Goal: Check status: Check status

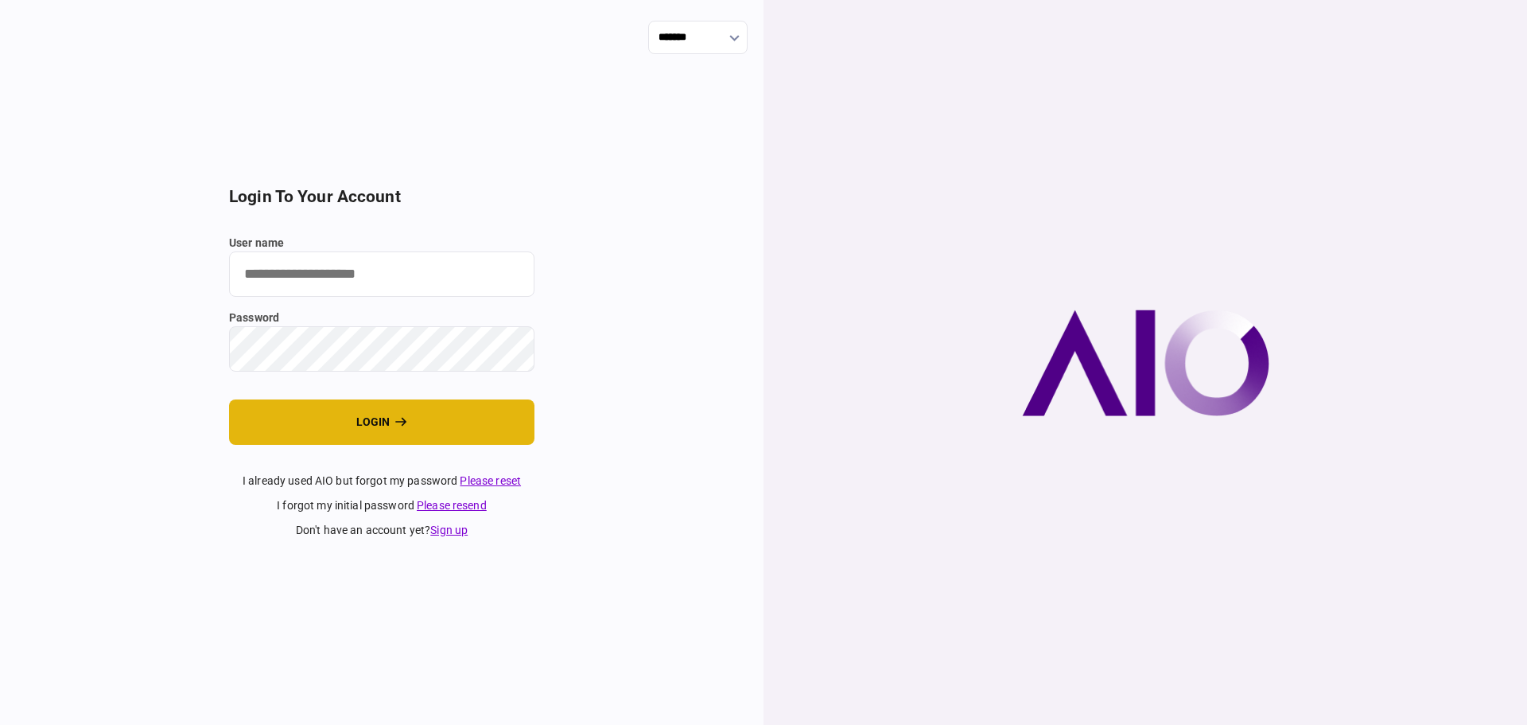
type input "****"
click at [352, 434] on button "login" at bounding box center [381, 421] width 305 height 45
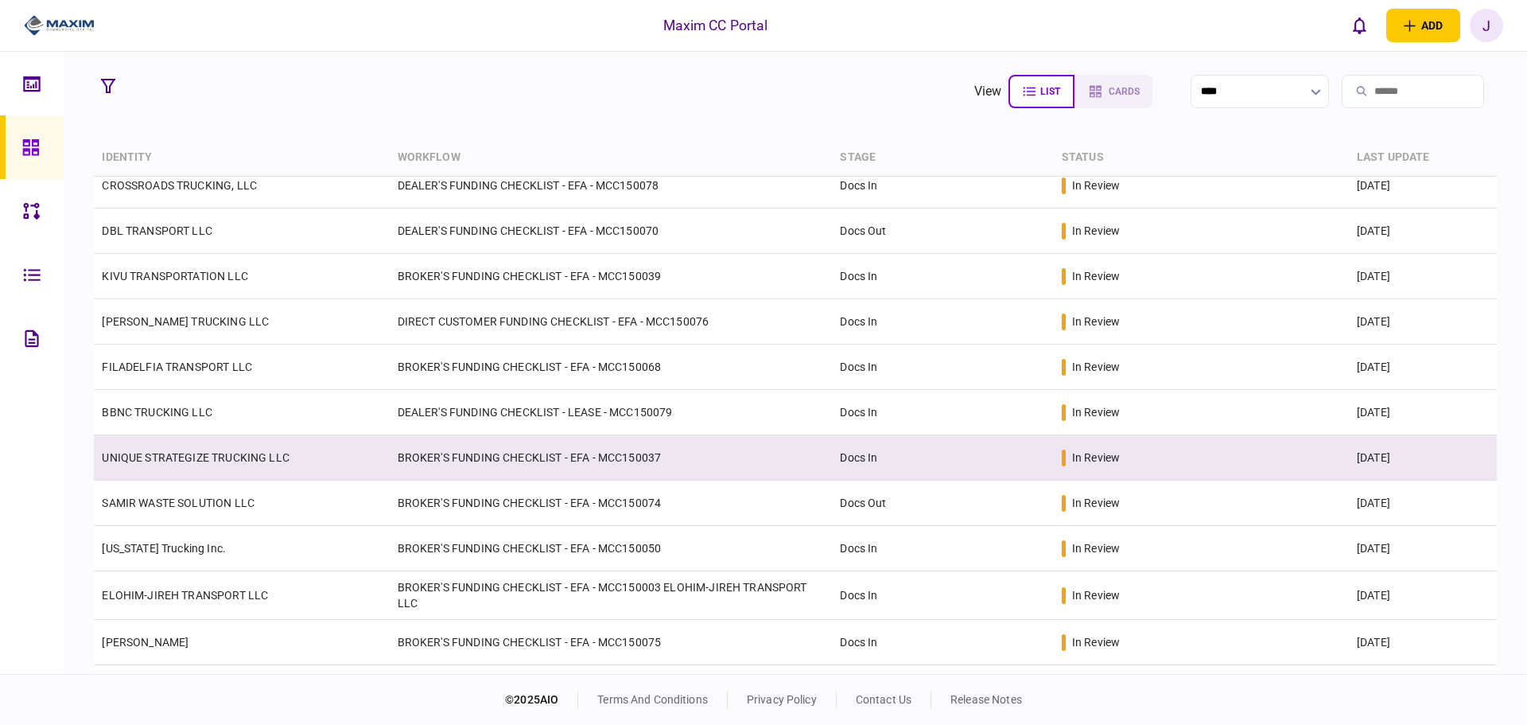
scroll to position [258, 0]
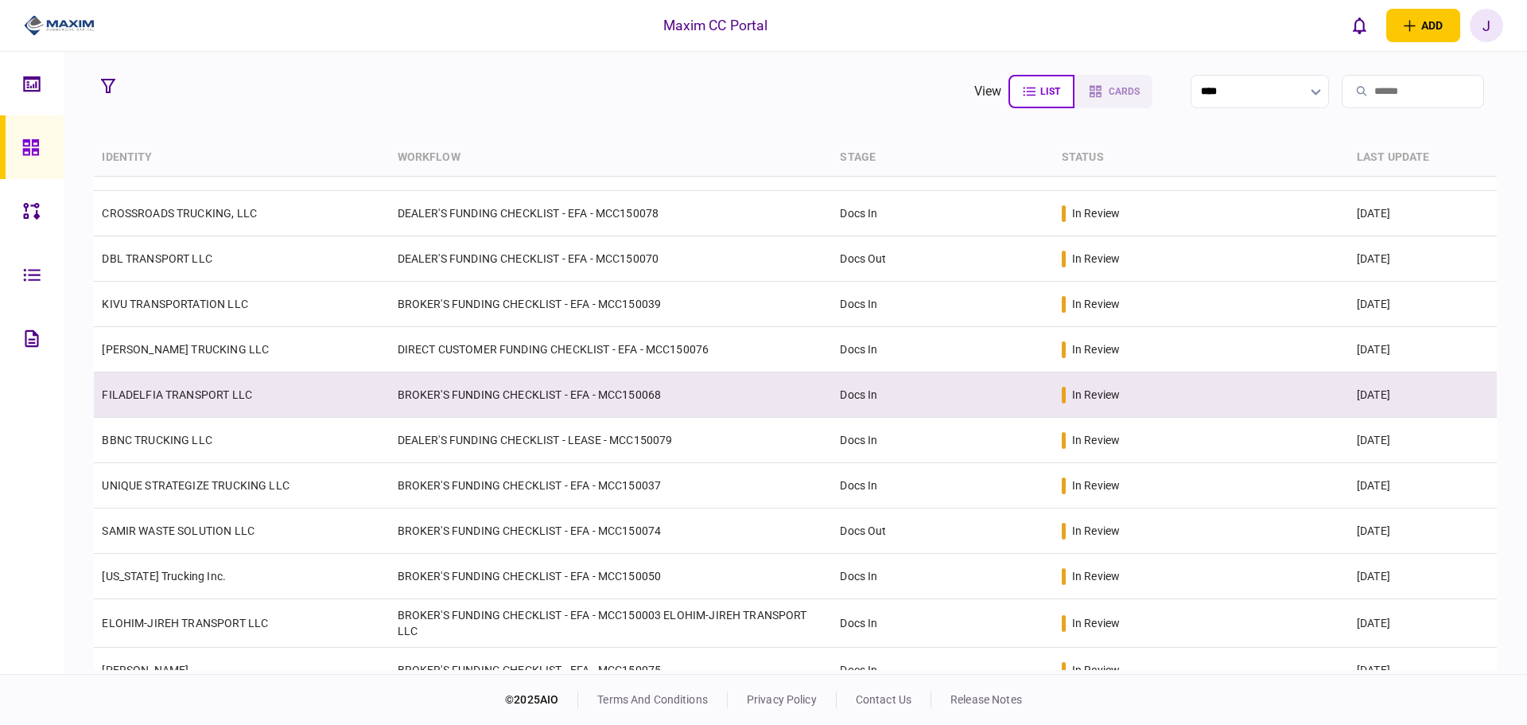
click at [175, 413] on td "FILADELFIA TRANSPORT LLC" at bounding box center [241, 394] width 295 height 45
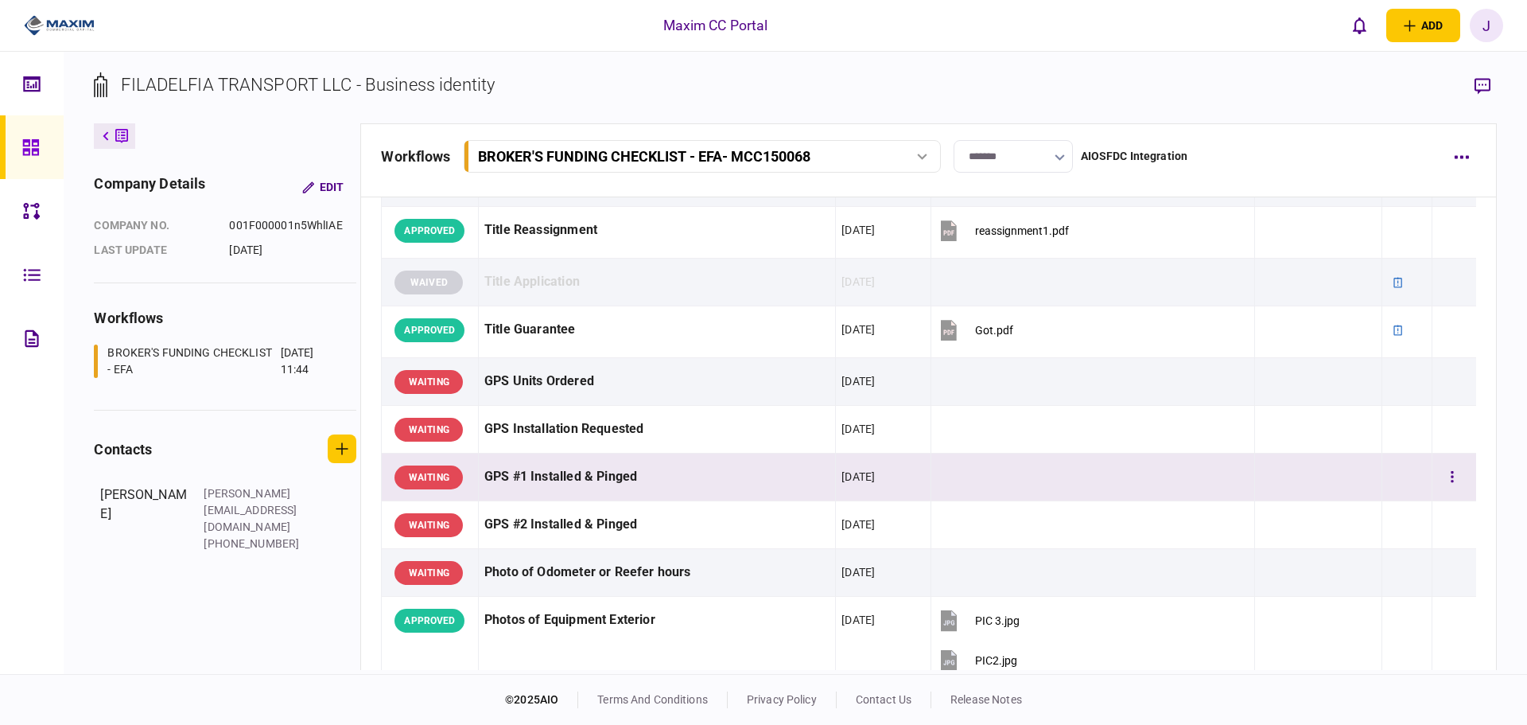
scroll to position [1113, 0]
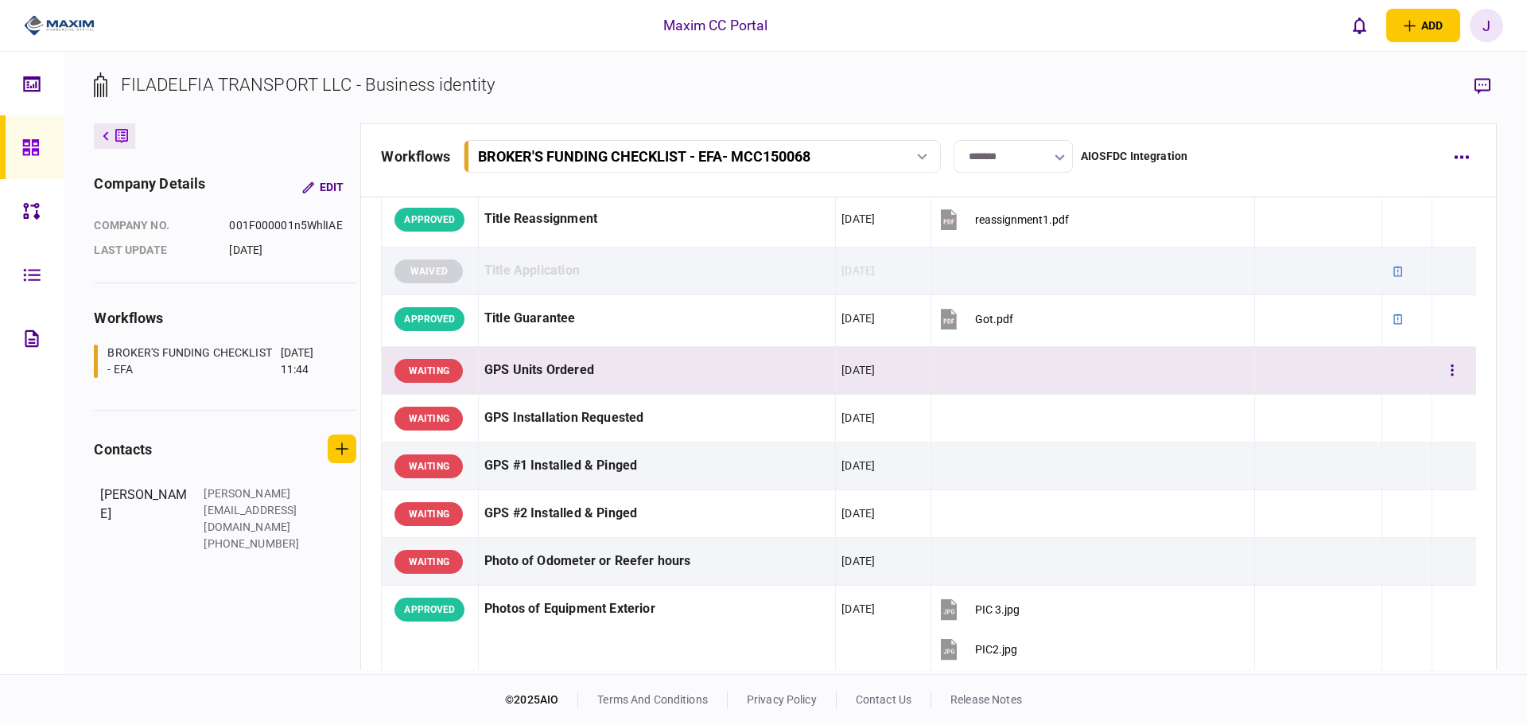
click at [651, 360] on div "GPS Units Ordered" at bounding box center [656, 370] width 345 height 36
click at [471, 376] on td "WAITING" at bounding box center [430, 371] width 97 height 48
click at [534, 374] on div "GPS Units Ordered" at bounding box center [656, 370] width 345 height 36
click at [1493, 84] on button "button" at bounding box center [1482, 86] width 29 height 29
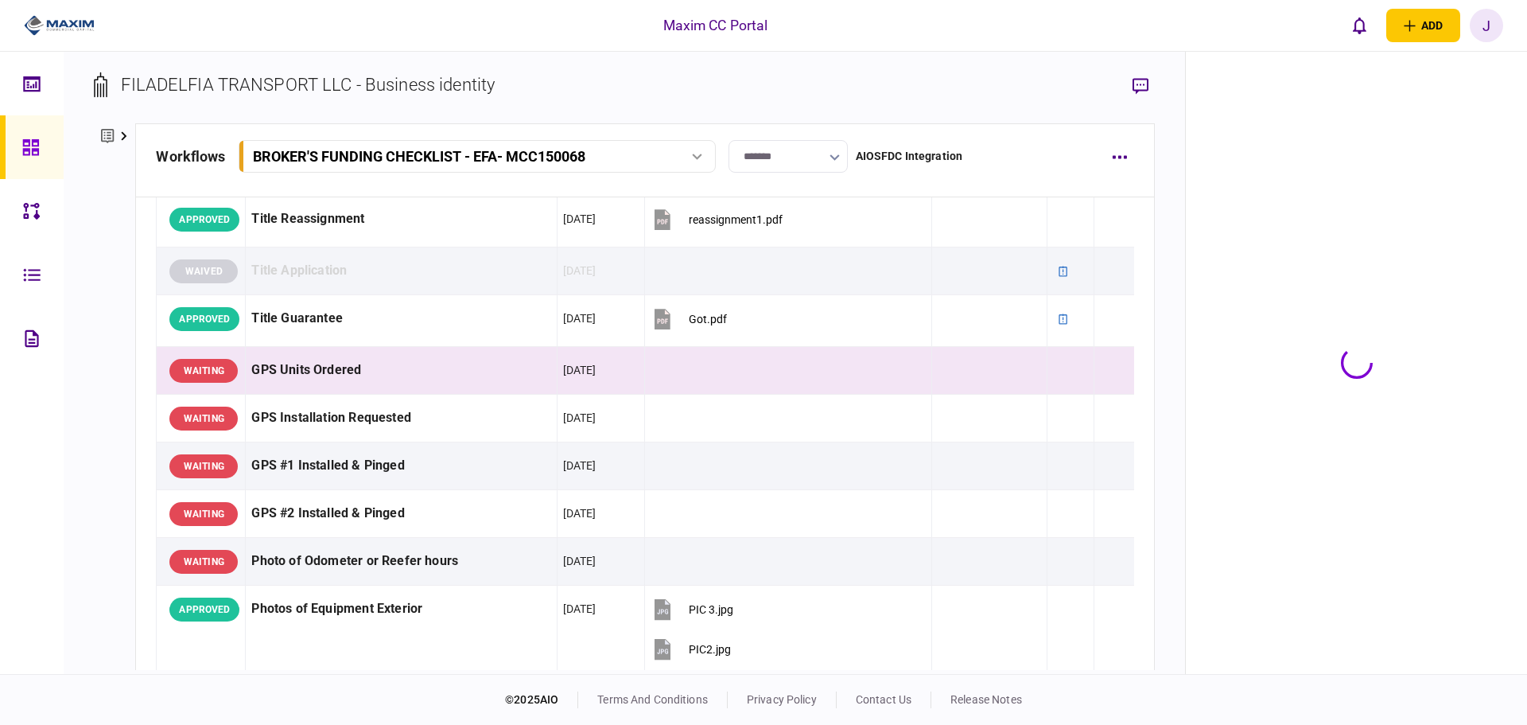
scroll to position [1133, 0]
click at [330, 368] on div "GPS Units Ordered" at bounding box center [400, 370] width 299 height 36
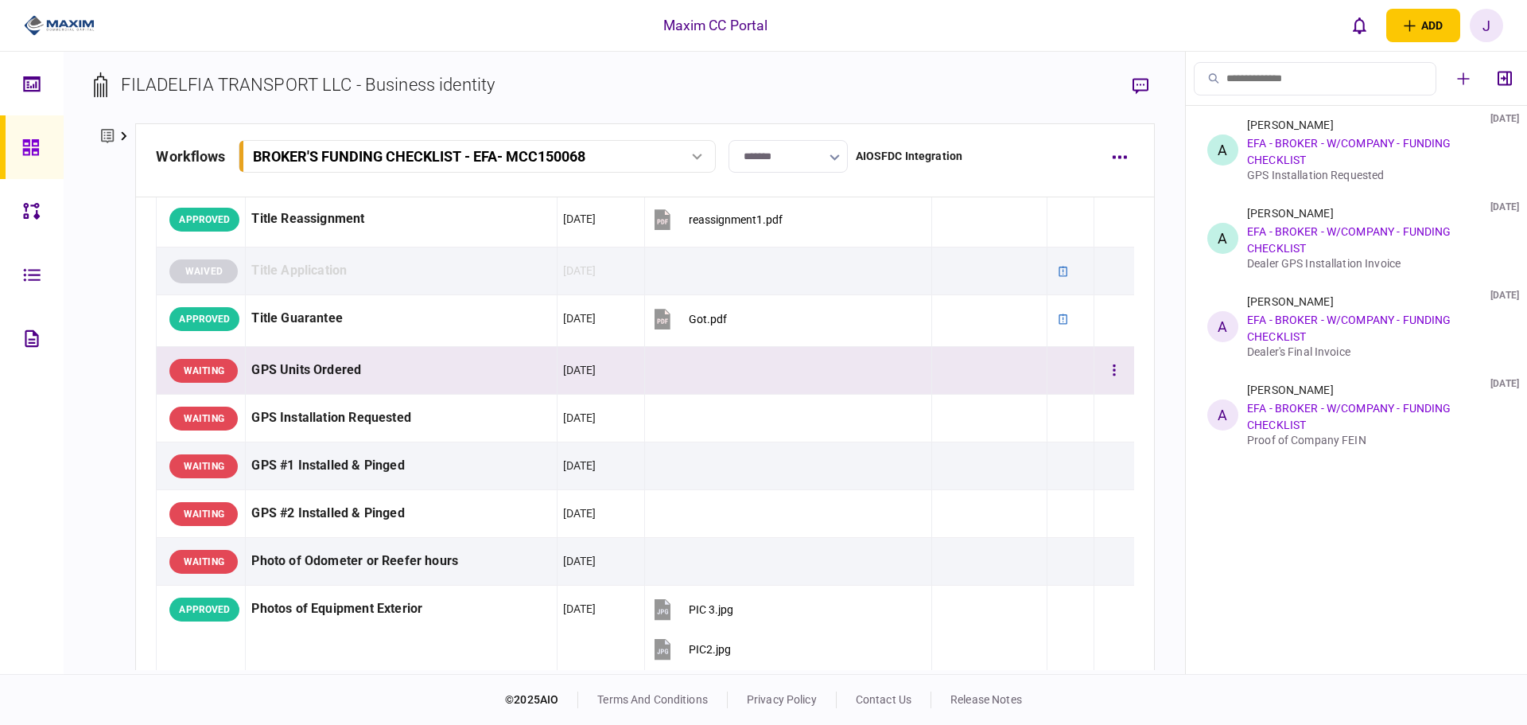
click at [338, 368] on div "GPS Units Ordered" at bounding box center [400, 370] width 299 height 36
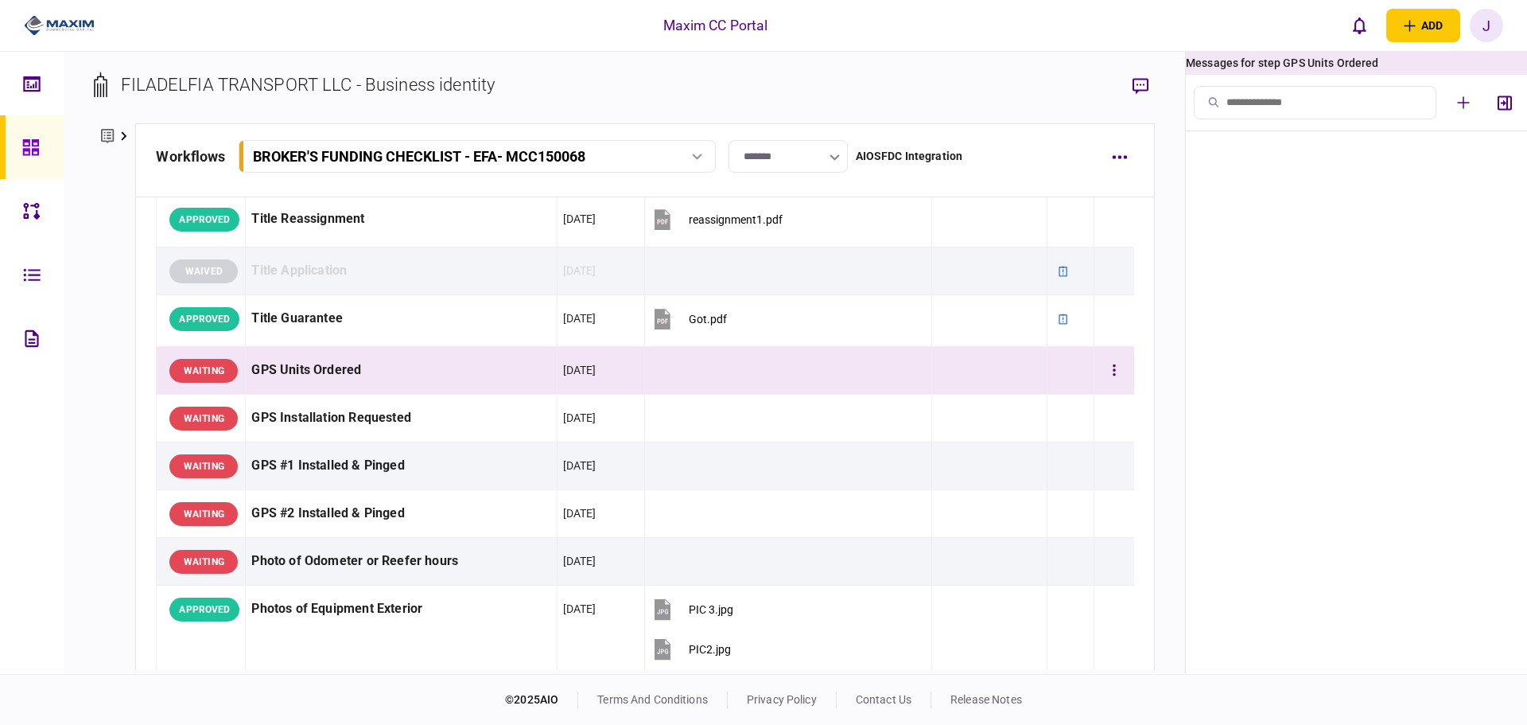
click at [351, 368] on div "GPS Units Ordered" at bounding box center [400, 370] width 299 height 36
